Goal: Information Seeking & Learning: Learn about a topic

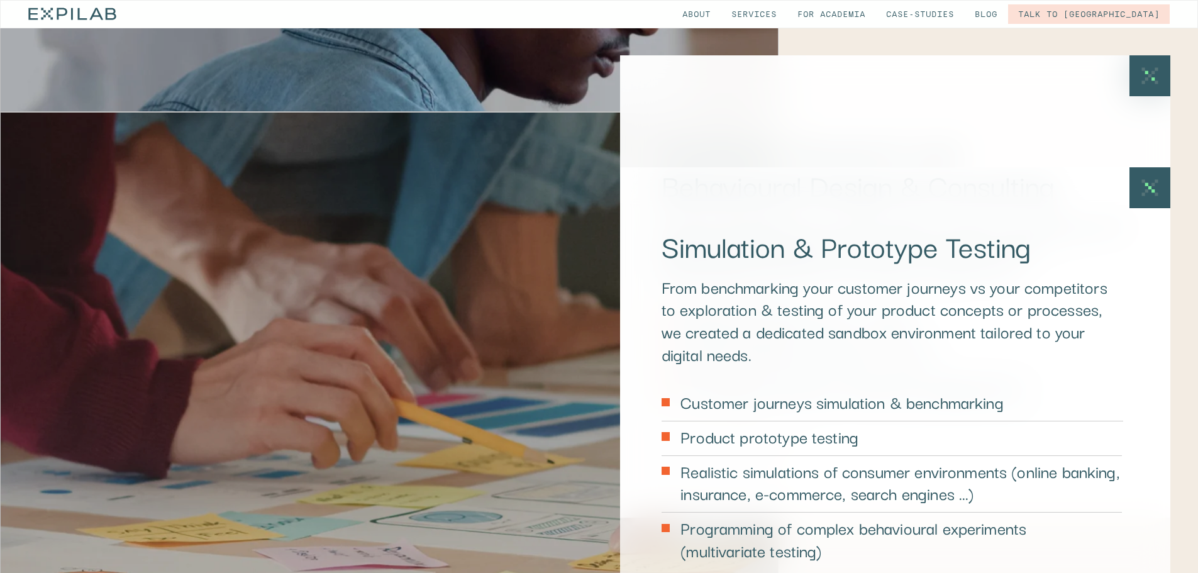
scroll to position [4465, 0]
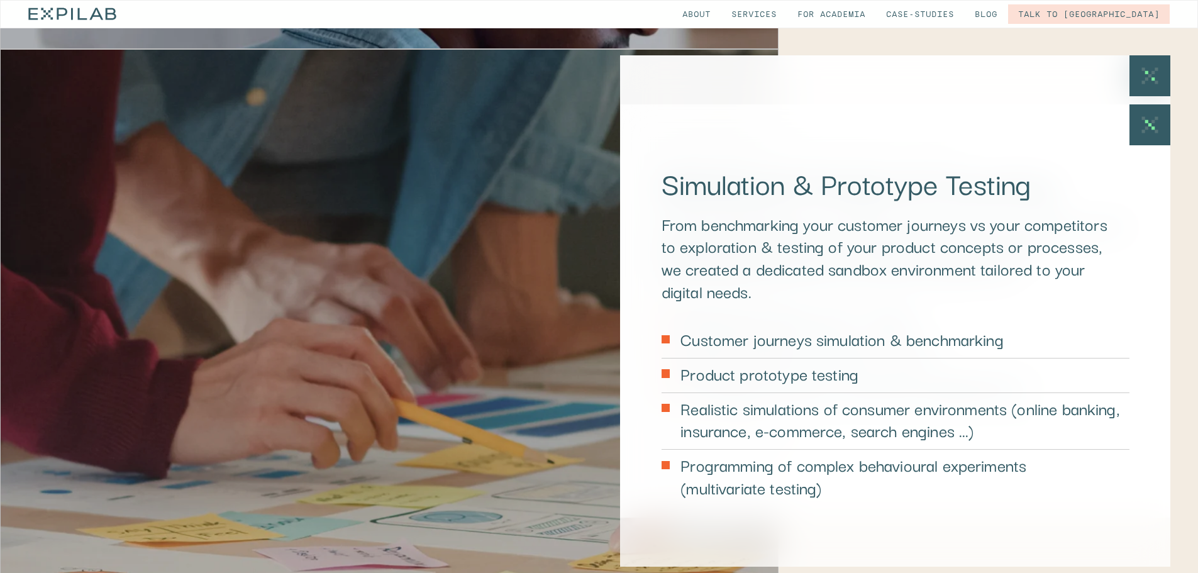
click at [827, 397] on p "Realistic simulations of consumer environments (online banking, insurance, e-co…" at bounding box center [904, 419] width 448 height 45
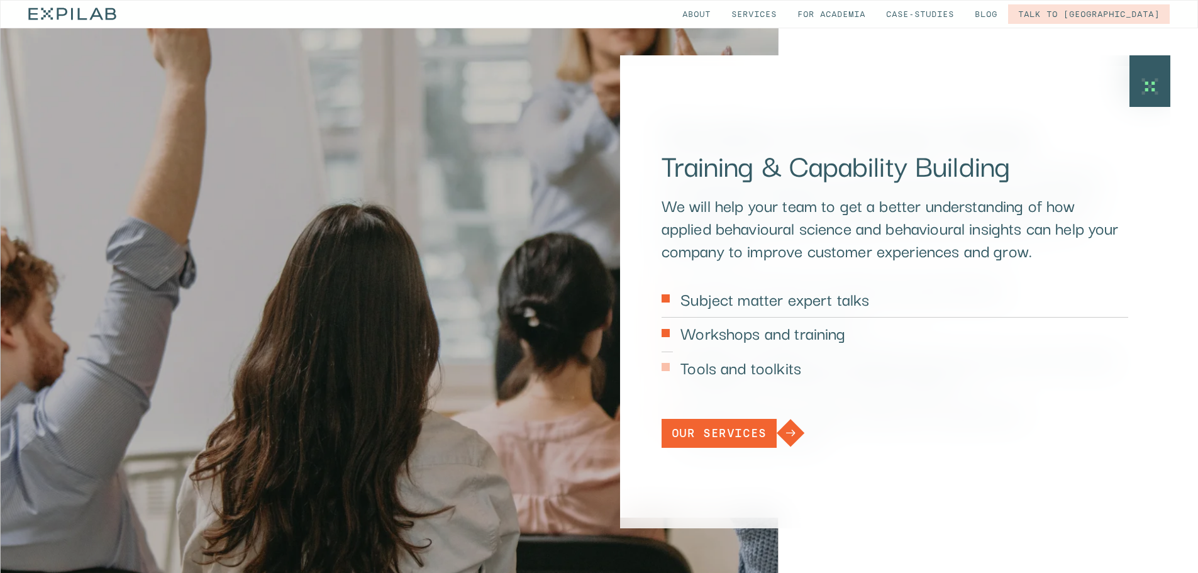
scroll to position [5283, 0]
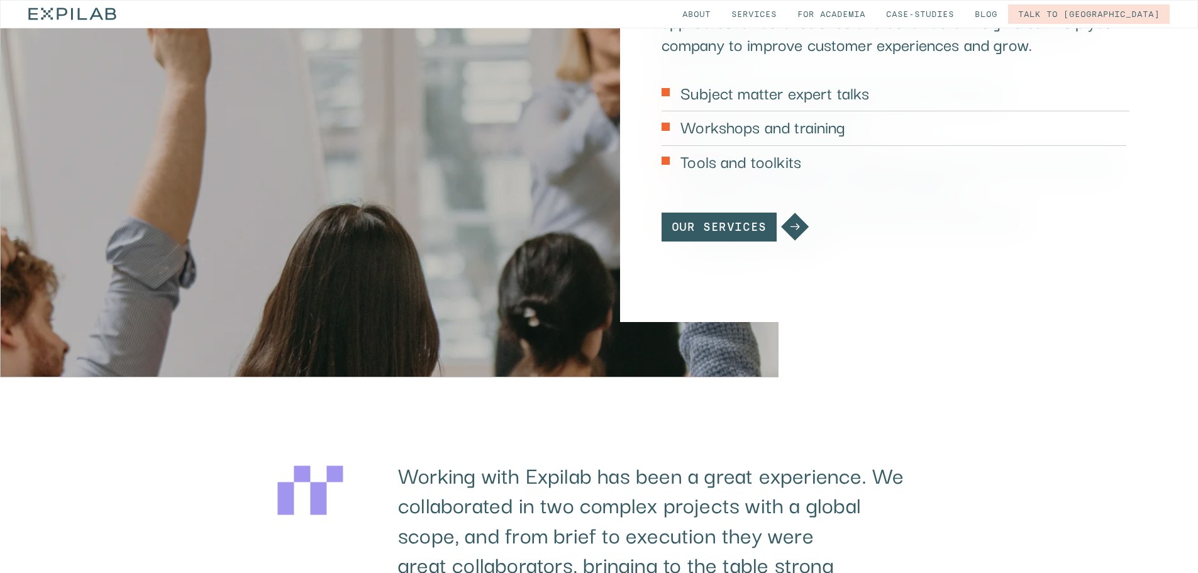
click at [743, 221] on div "Our services" at bounding box center [719, 226] width 95 height 11
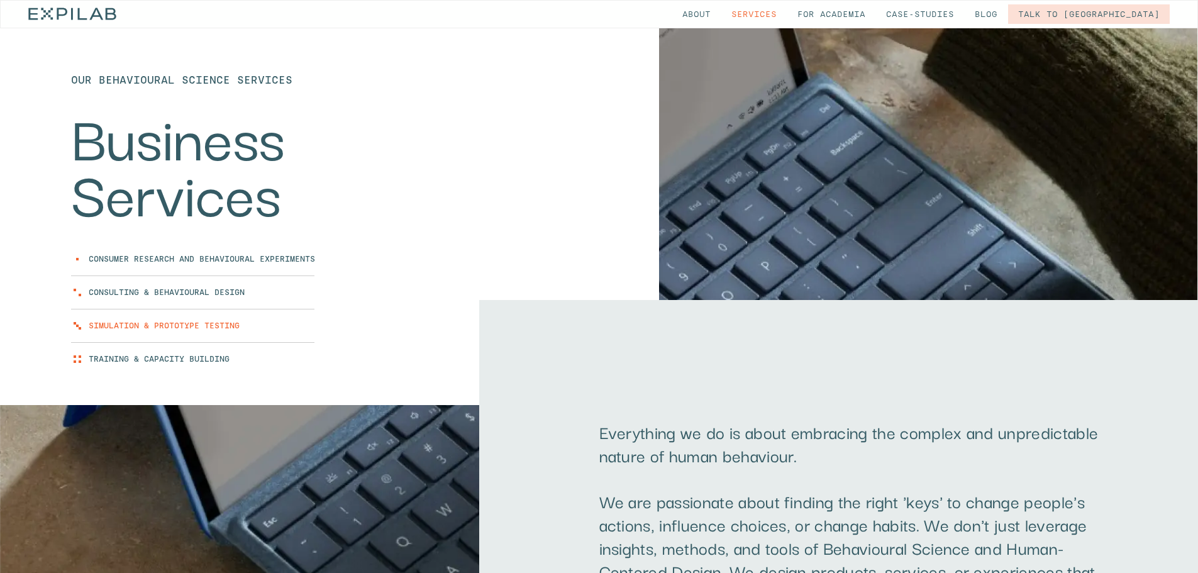
click at [157, 326] on link "Simulation & Prototype Testing" at bounding box center [164, 325] width 151 height 9
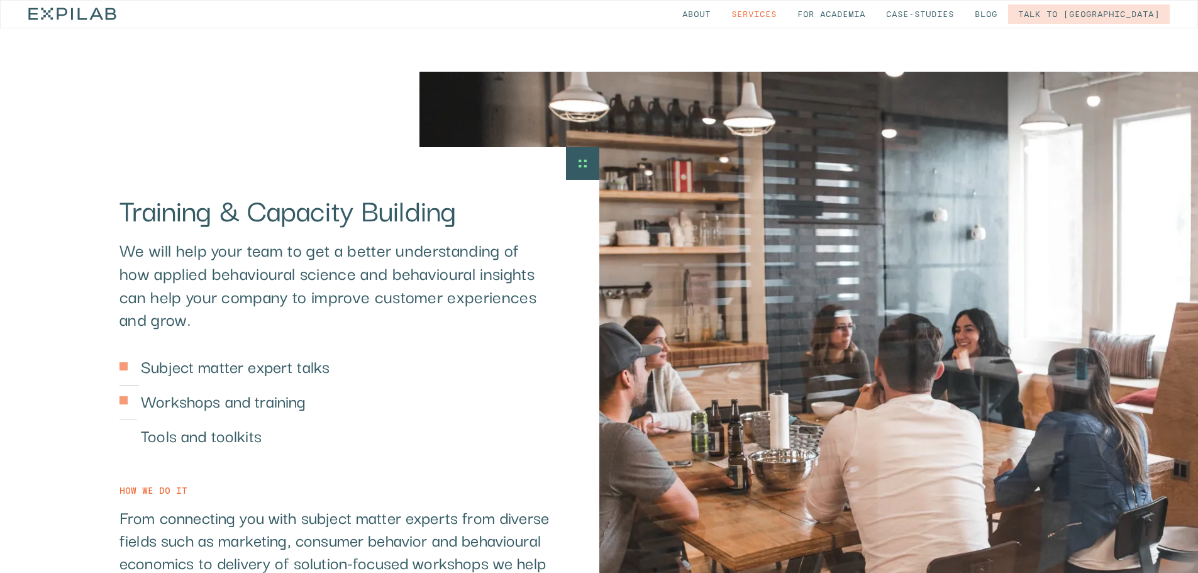
scroll to position [3827, 0]
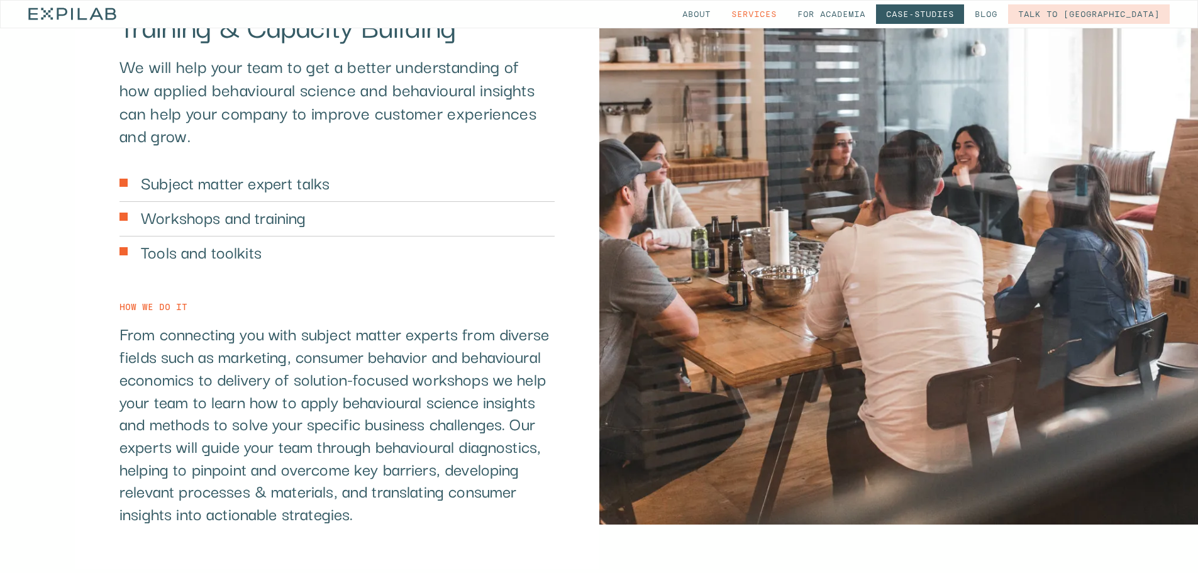
click at [964, 9] on link "Case-studies" at bounding box center [920, 13] width 88 height 19
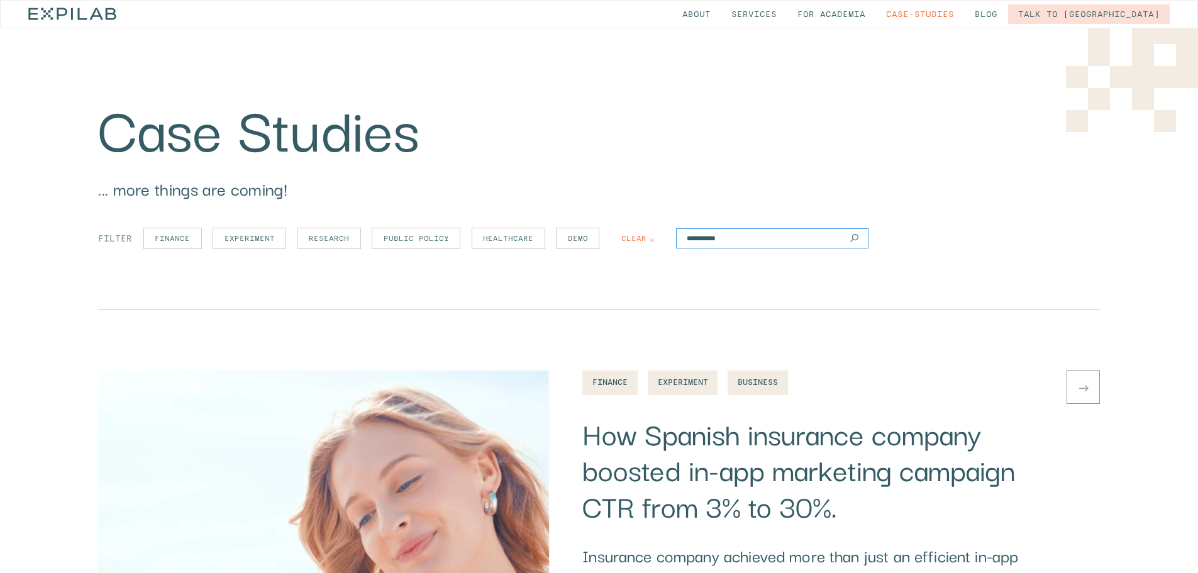
drag, startPoint x: 738, startPoint y: 236, endPoint x: 630, endPoint y: 232, distance: 108.9
click at [630, 232] on div "filter finance experiment research public policy healthcare demo clear" at bounding box center [483, 238] width 770 height 21
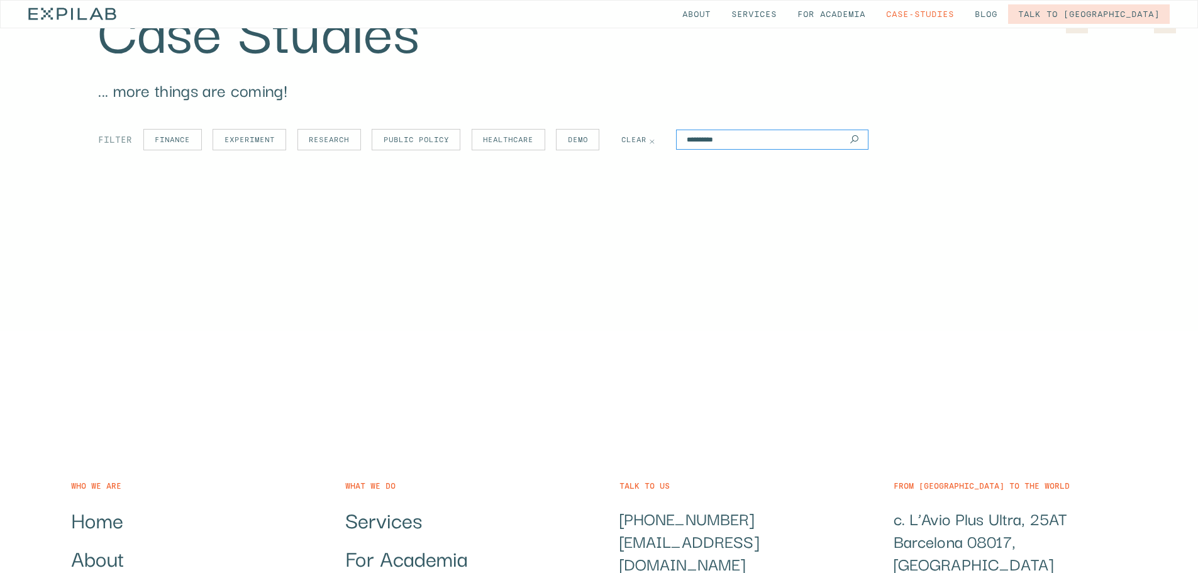
scroll to position [189, 0]
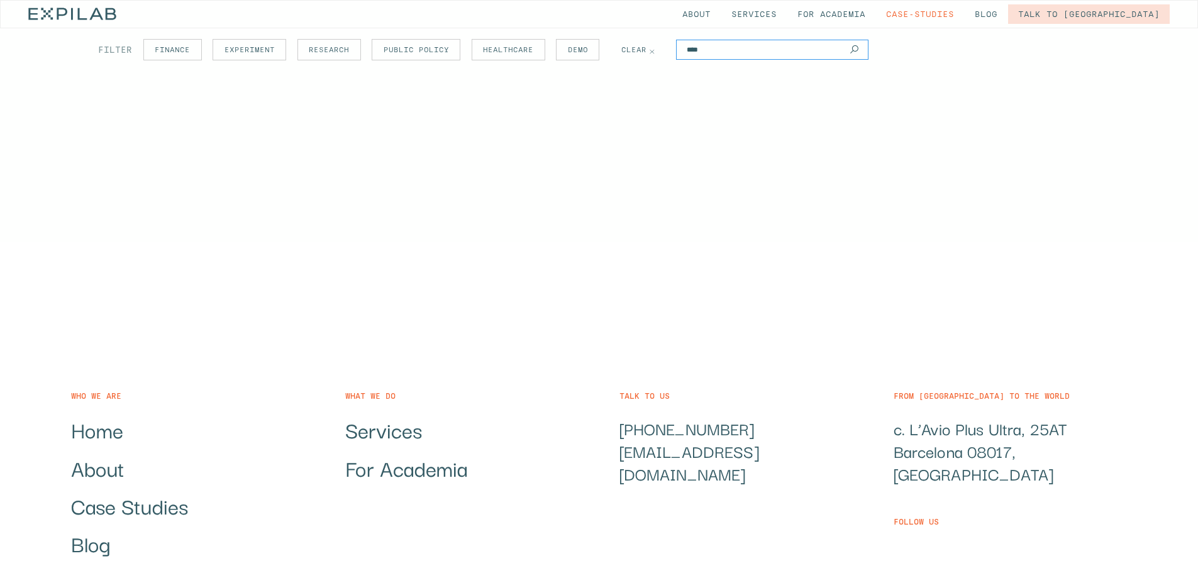
type input "****"
drag, startPoint x: 685, startPoint y: 46, endPoint x: 643, endPoint y: 55, distance: 43.2
click at [640, 42] on div "filter finance experiment research public policy healthcare demo clear ****" at bounding box center [483, 49] width 770 height 21
